Goal: Find specific page/section: Find specific page/section

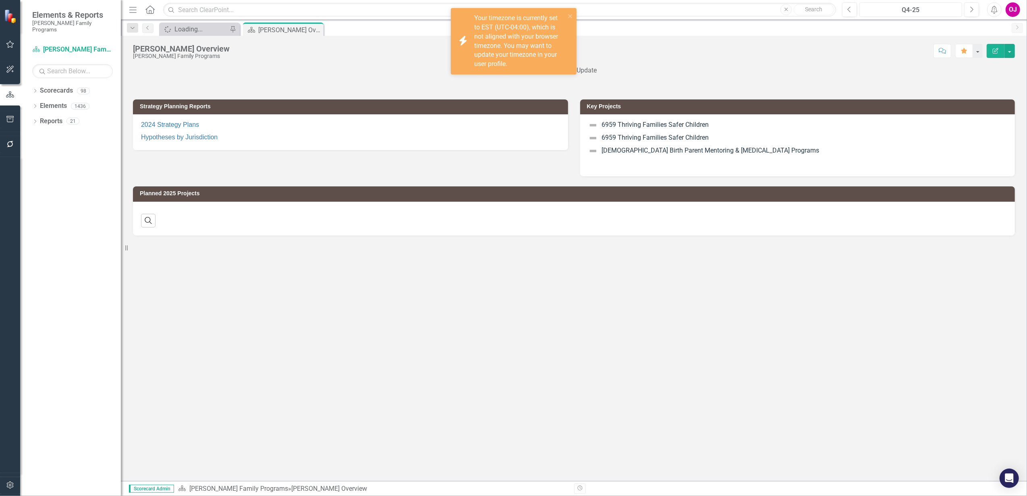
click at [935, 10] on div "Q4-25" at bounding box center [910, 10] width 97 height 10
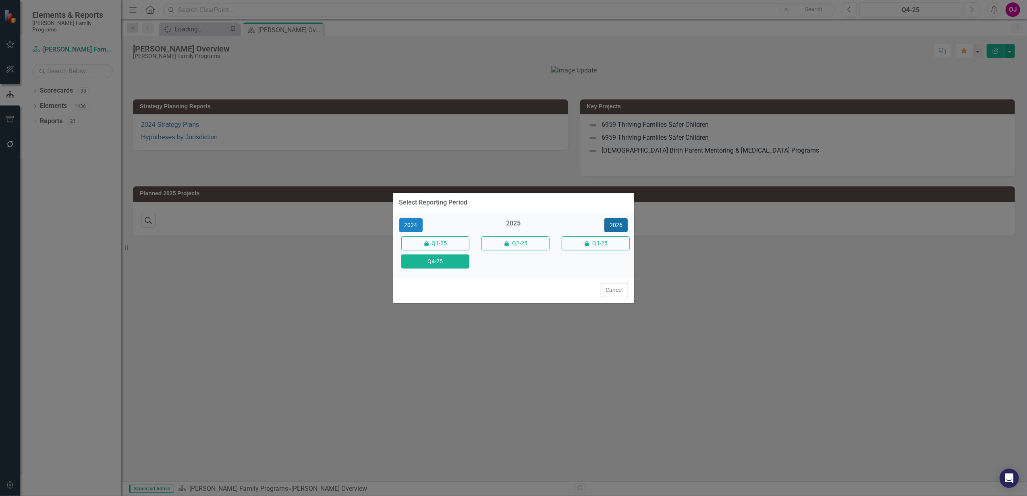
click at [620, 227] on button "2026" at bounding box center [615, 225] width 23 height 14
click at [432, 264] on button "Q4-26" at bounding box center [435, 262] width 68 height 14
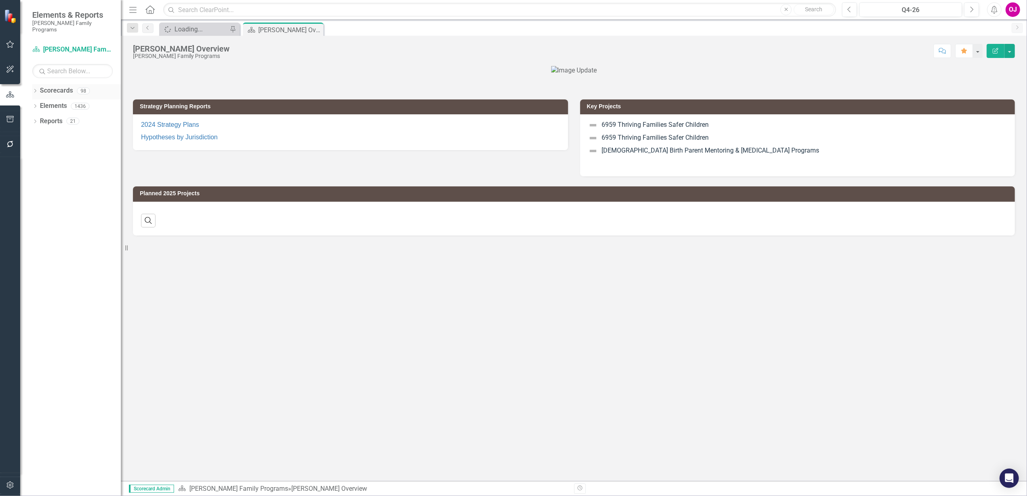
click at [35, 89] on icon "Dropdown" at bounding box center [35, 91] width 6 height 4
click at [41, 104] on icon "Dropdown" at bounding box center [39, 106] width 6 height 5
click at [48, 134] on icon "Dropdown" at bounding box center [47, 136] width 6 height 5
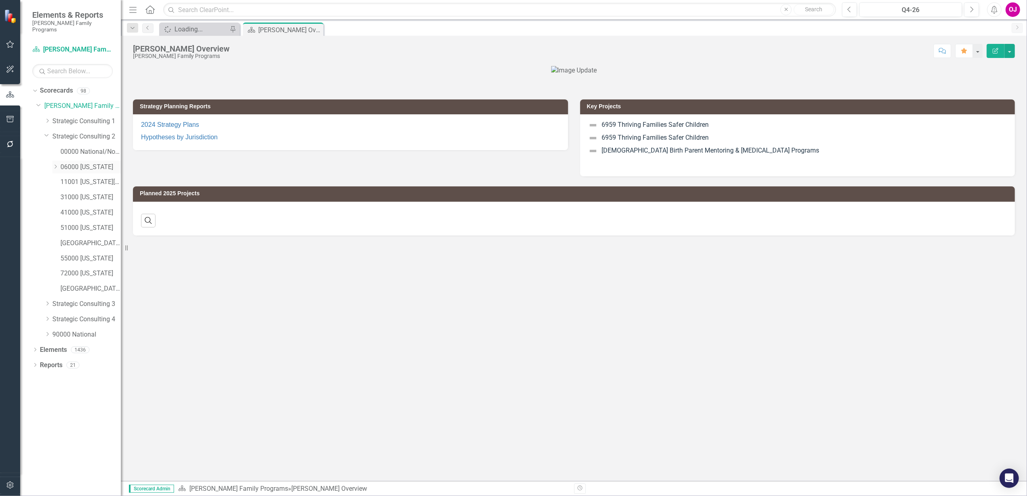
click at [56, 161] on div "Dropdown 06000 [US_STATE]" at bounding box center [86, 167] width 68 height 13
click at [56, 164] on icon "Dropdown" at bounding box center [55, 166] width 6 height 5
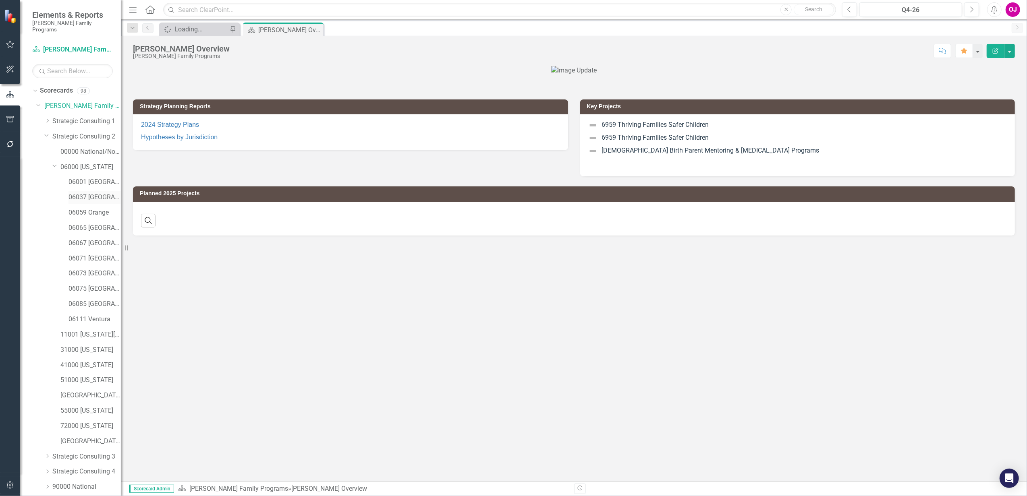
click at [77, 193] on link "06037 [GEOGRAPHIC_DATA]" at bounding box center [94, 197] width 52 height 9
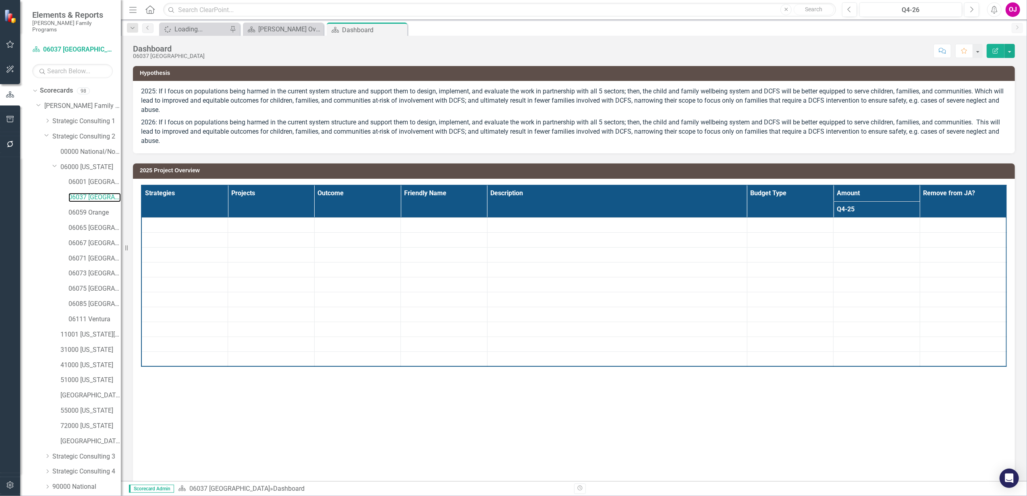
scroll to position [23, 0]
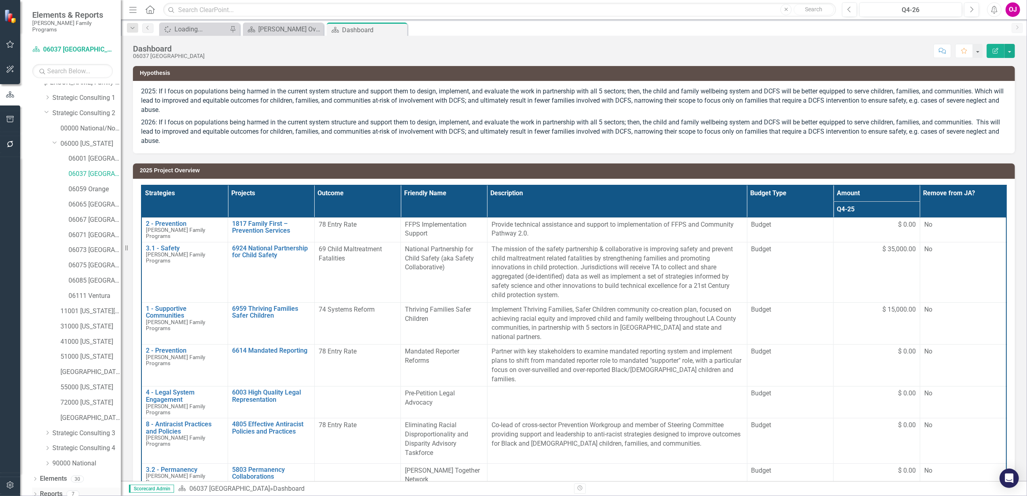
click at [36, 493] on icon "Dropdown" at bounding box center [35, 495] width 6 height 4
click at [36, 492] on div "Dropdown" at bounding box center [35, 495] width 6 height 7
click at [36, 493] on icon "Dropdown" at bounding box center [35, 495] width 6 height 4
click at [36, 491] on icon "Dropdown" at bounding box center [34, 494] width 4 height 6
click at [34, 493] on icon "Dropdown" at bounding box center [35, 495] width 6 height 4
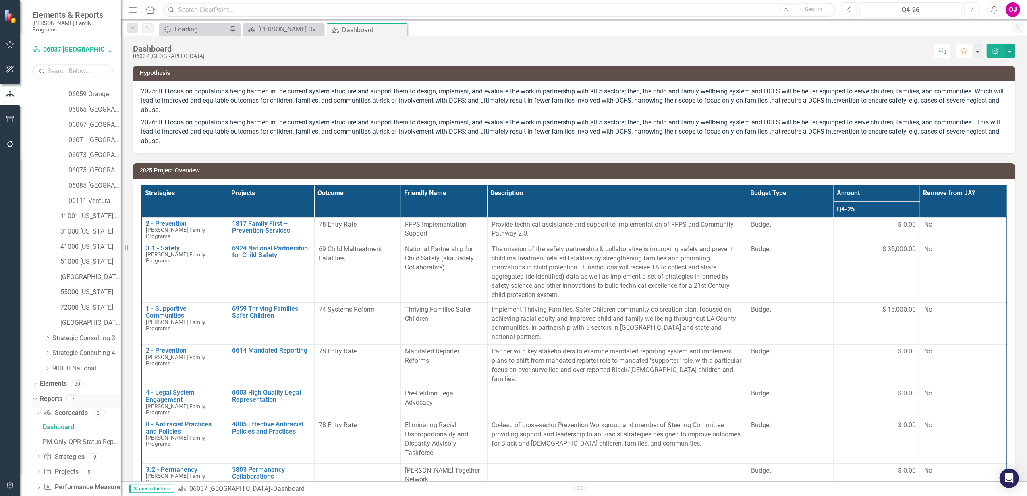
scroll to position [124, 0]
click at [41, 465] on icon "Dropdown" at bounding box center [39, 467] width 6 height 4
click at [89, 463] on div "2026 Project Overview" at bounding box center [82, 466] width 78 height 7
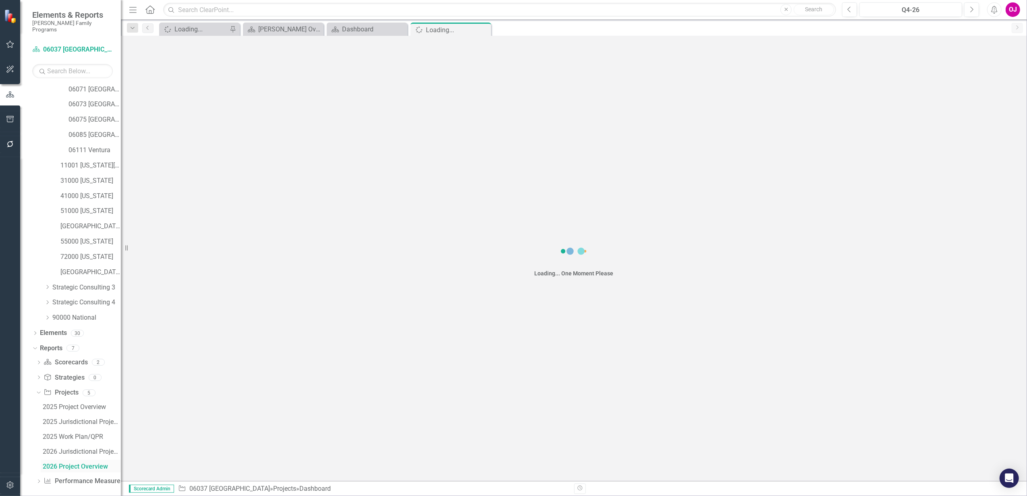
scroll to position [139, 0]
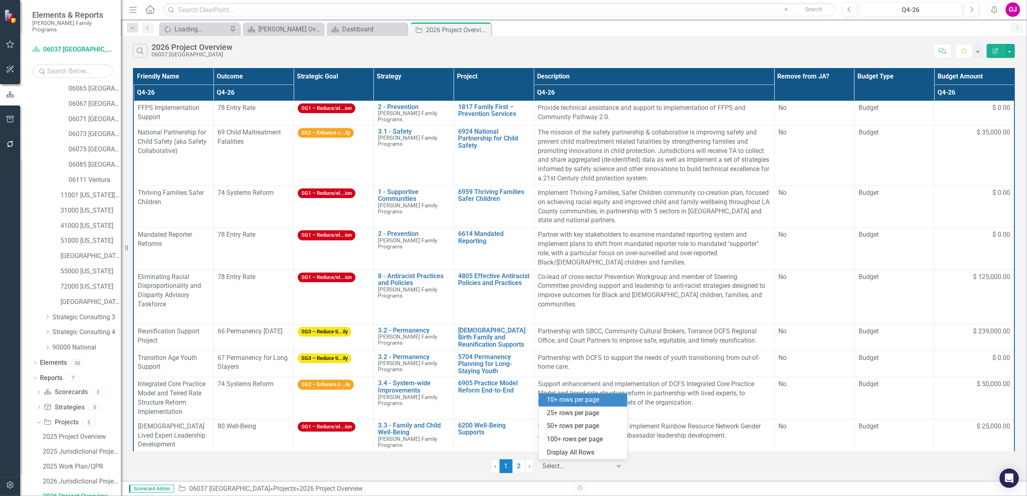
click at [616, 467] on icon "Expand" at bounding box center [619, 466] width 8 height 6
click at [579, 452] on div "Display All Rows" at bounding box center [585, 452] width 76 height 9
